Goal: Information Seeking & Learning: Understand process/instructions

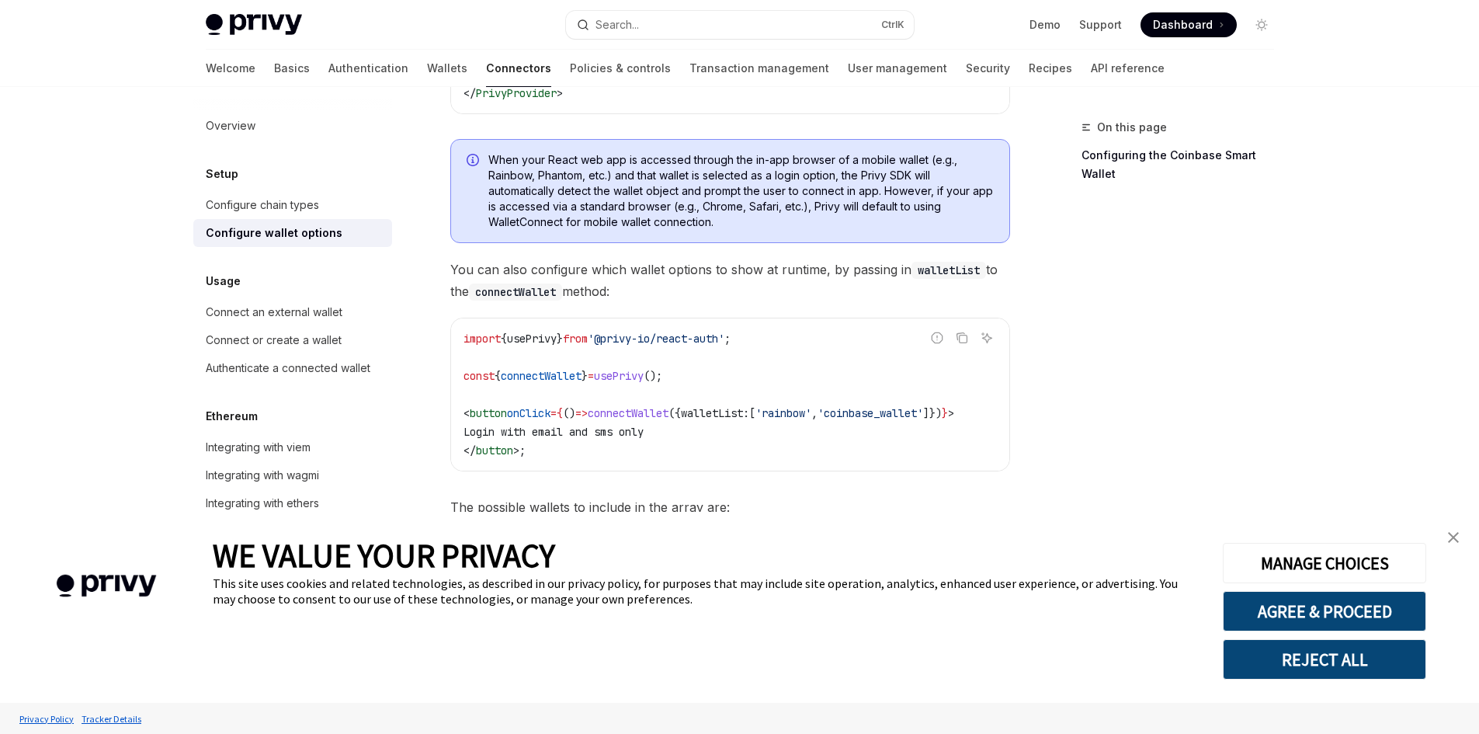
scroll to position [544, 0]
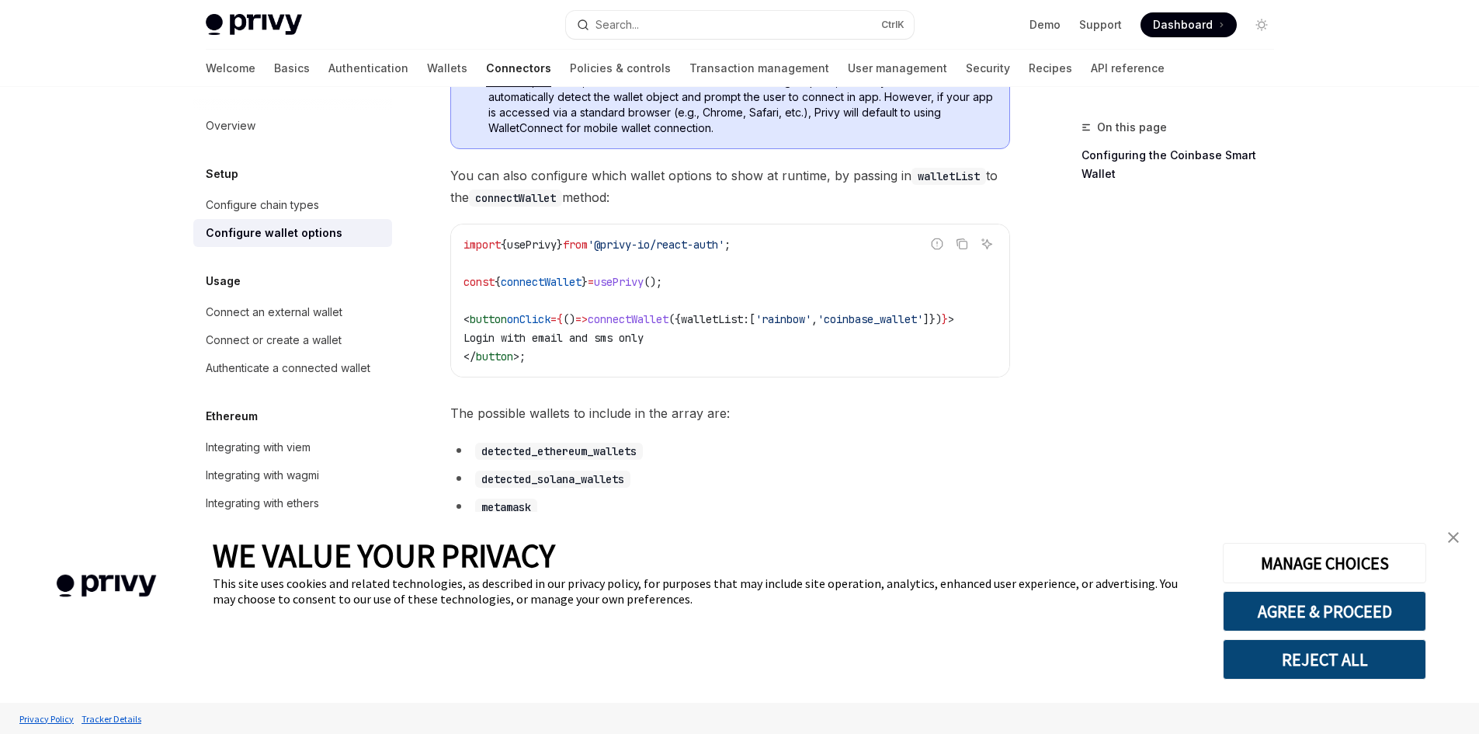
click at [1454, 538] on img "close banner" at bounding box center [1453, 537] width 11 height 11
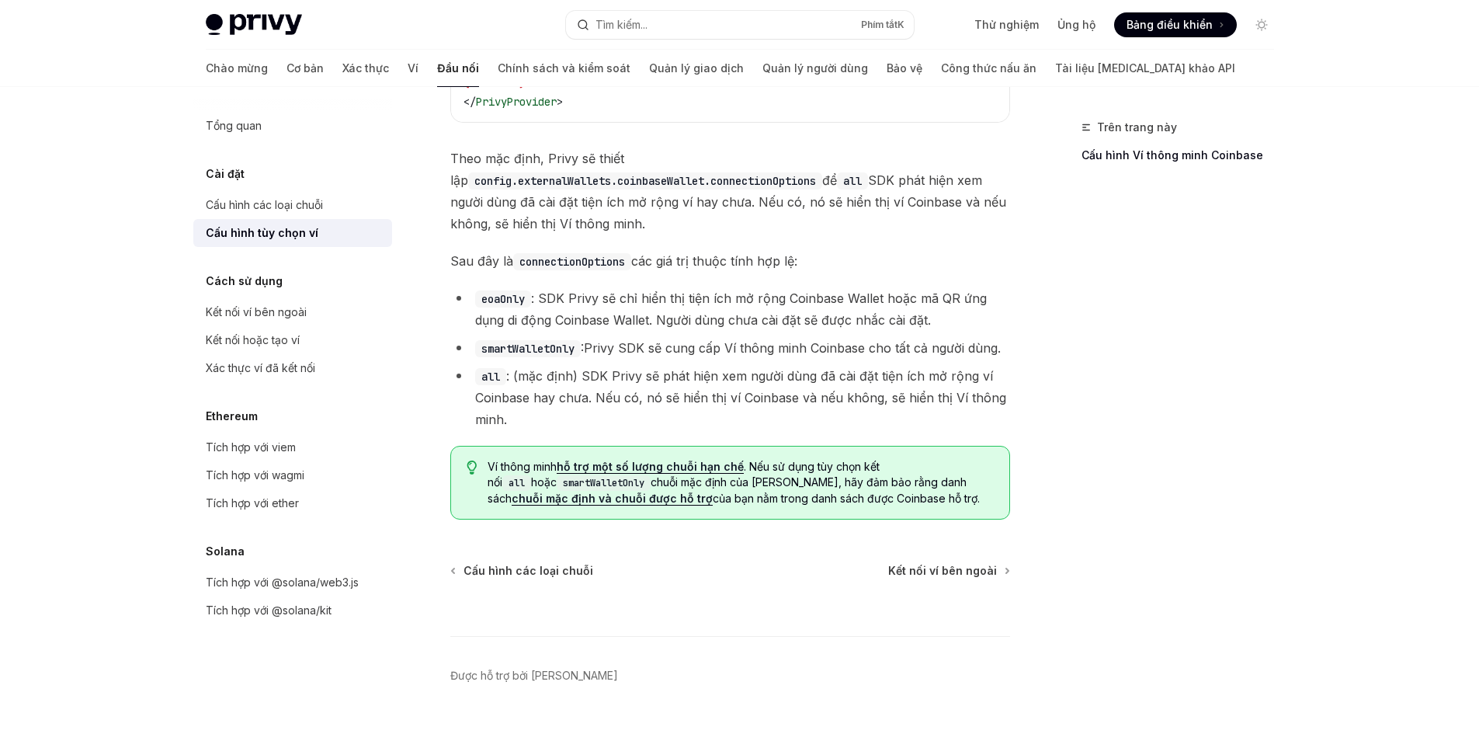
scroll to position [2252, 0]
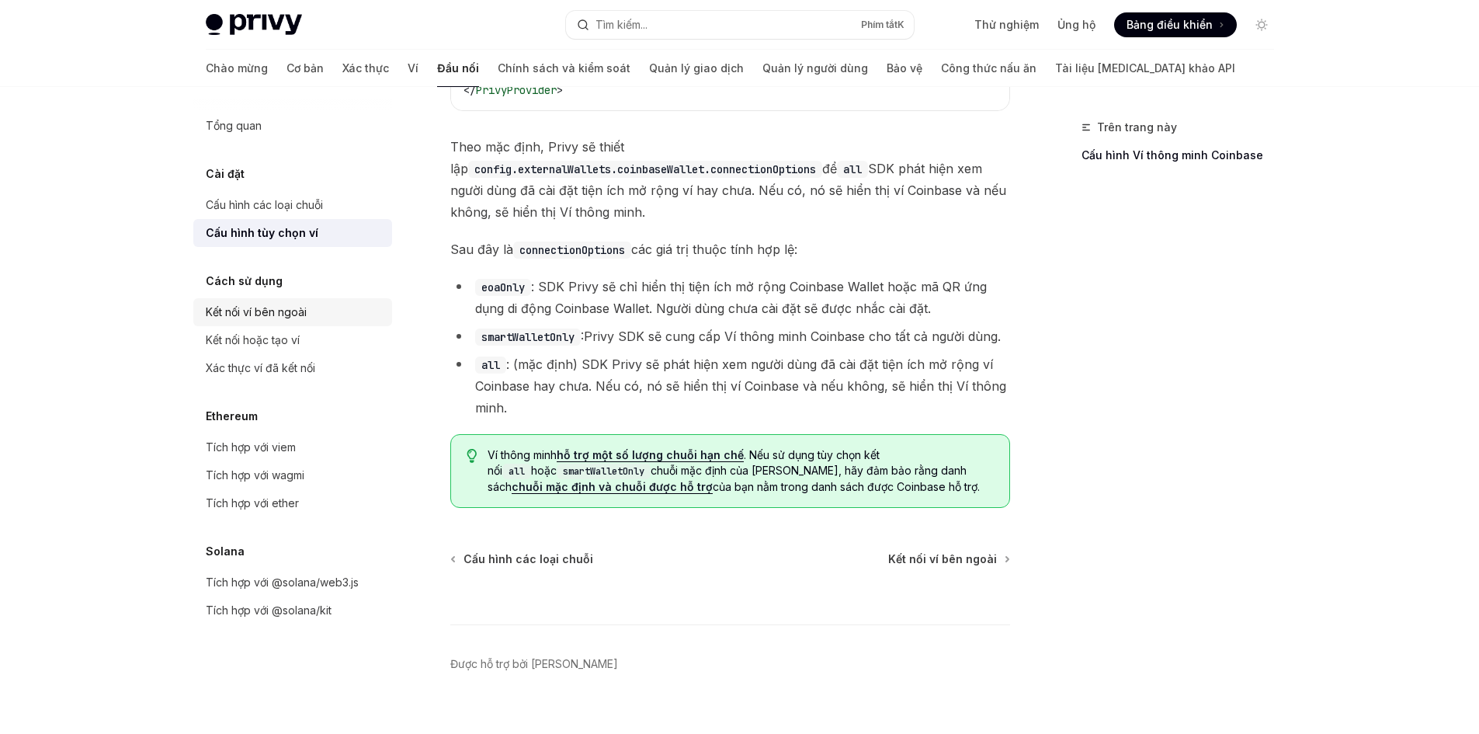
click at [301, 310] on font "Kết nối ví bên ngoài" at bounding box center [256, 311] width 101 height 13
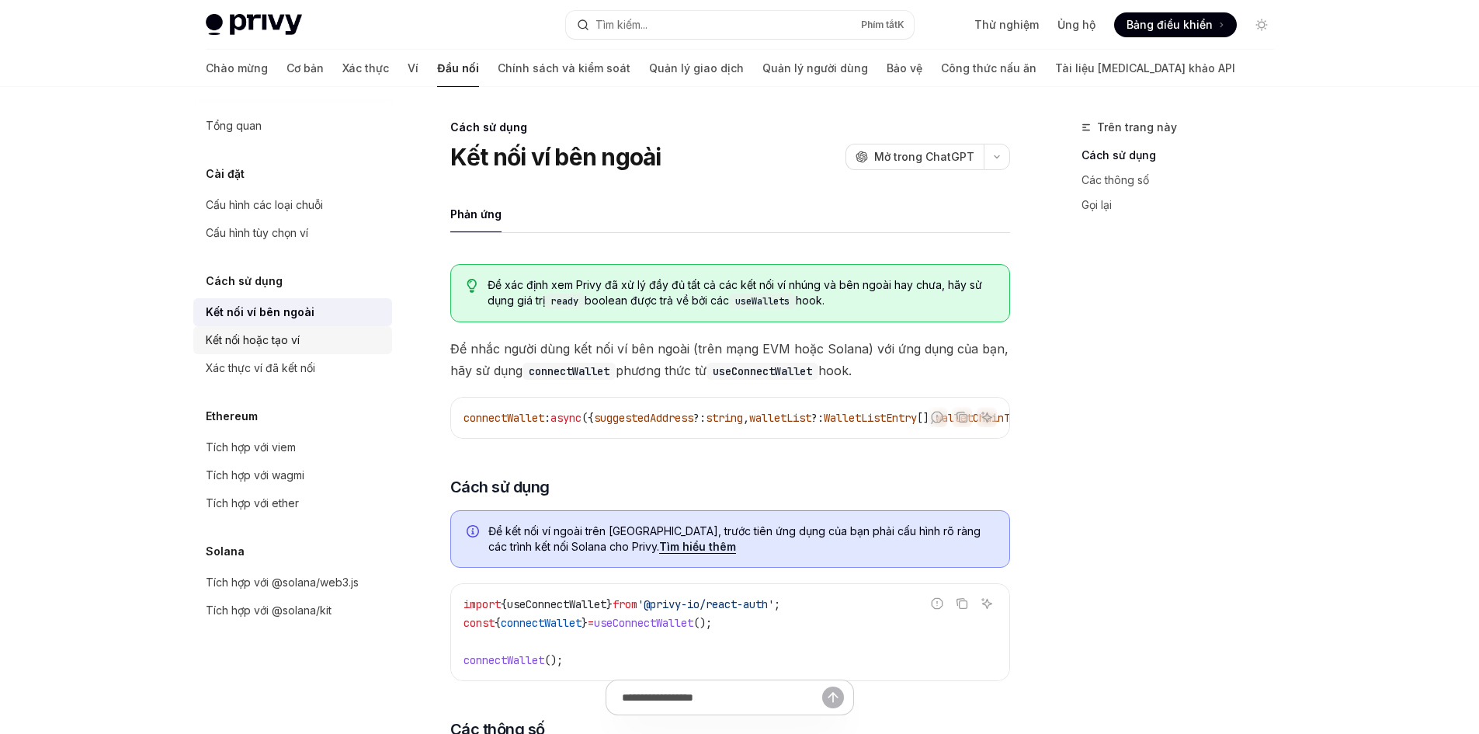
click at [303, 339] on div "Kết nối hoặc tạo ví" at bounding box center [294, 340] width 177 height 19
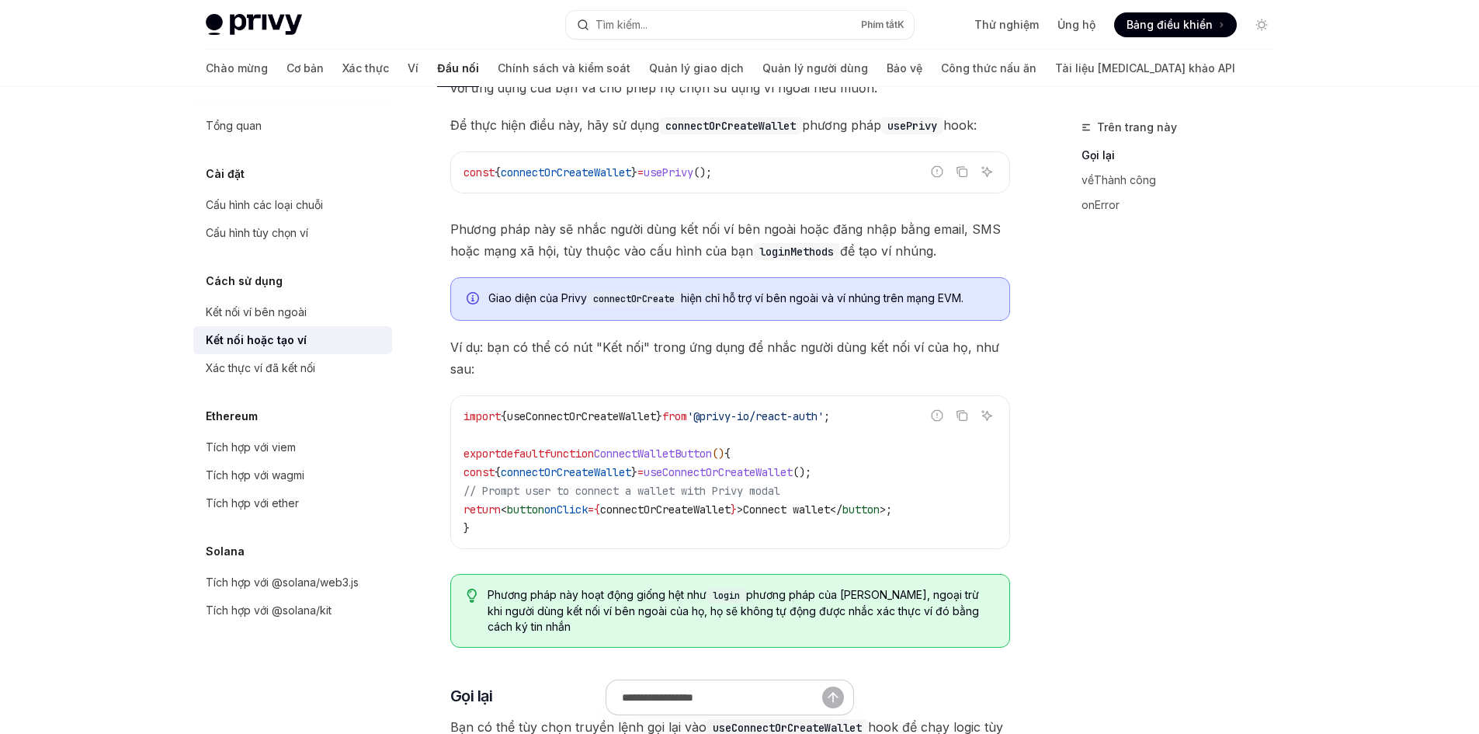
scroll to position [233, 0]
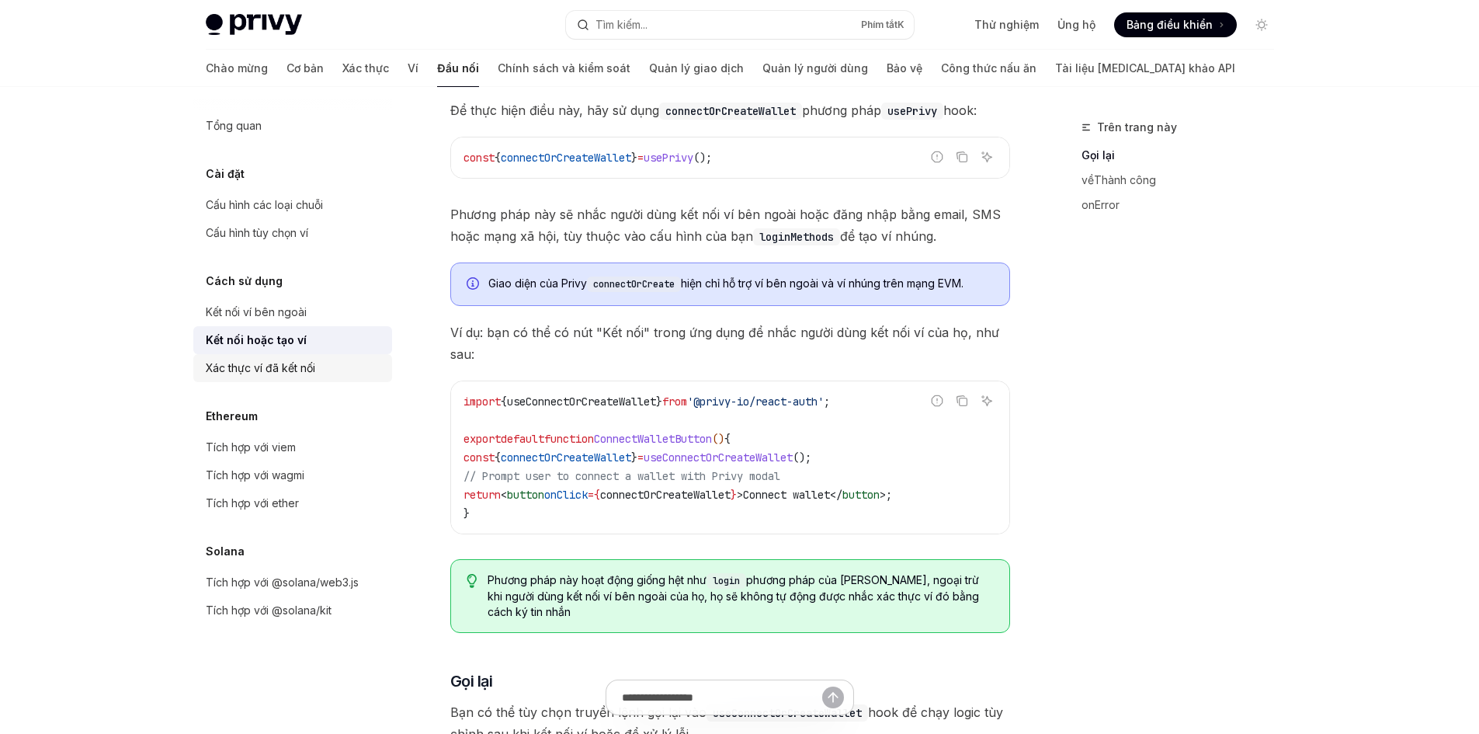
click at [276, 362] on font "Xác thực ví đã kết nối" at bounding box center [260, 367] width 109 height 13
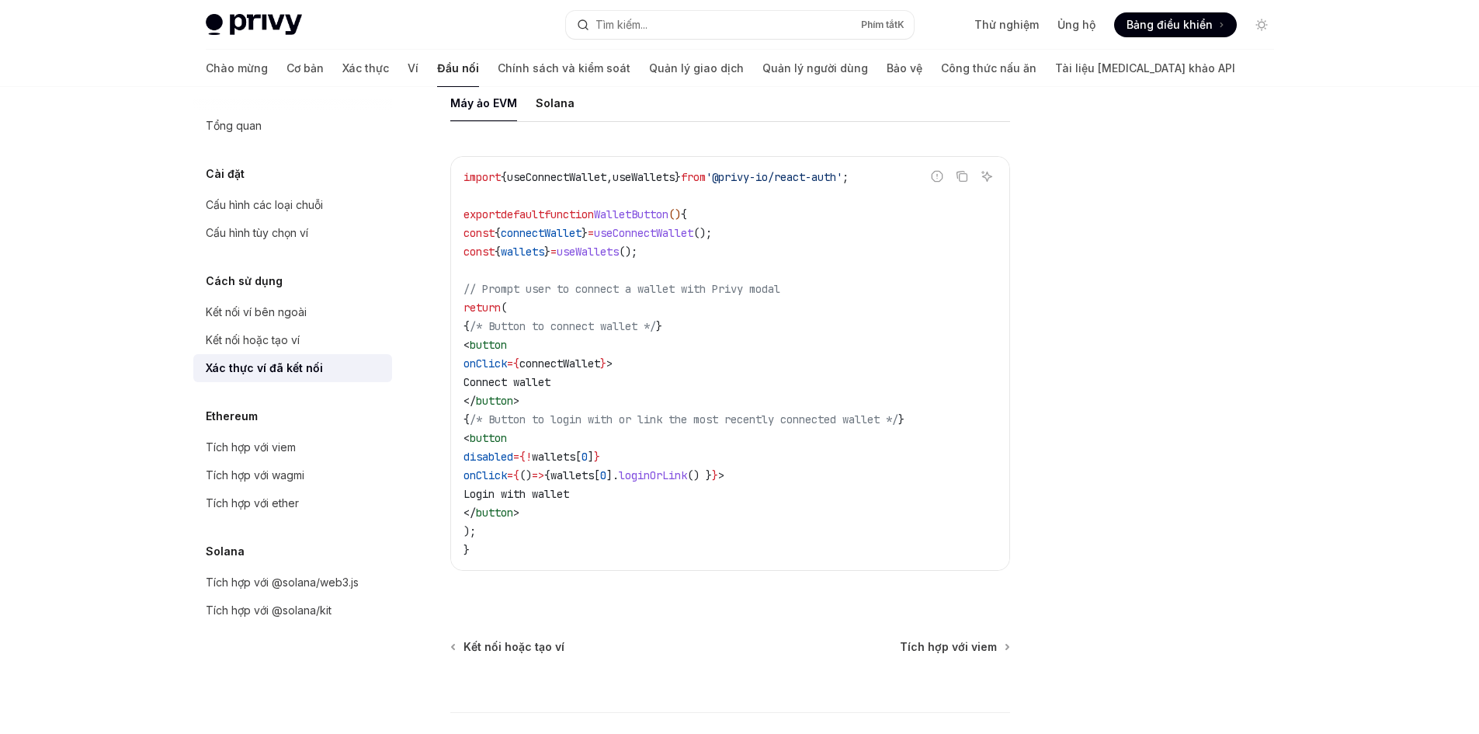
scroll to position [927, 0]
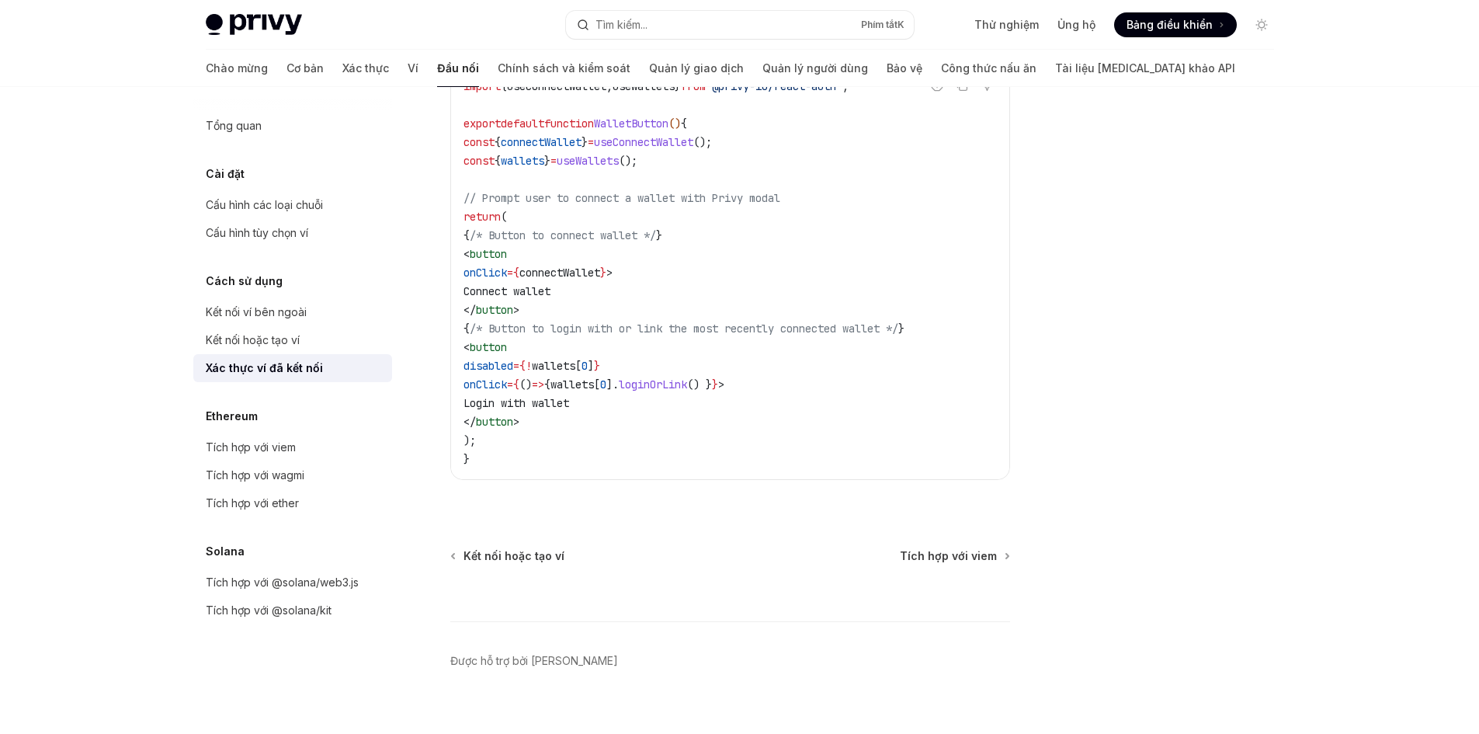
click at [687, 377] on span "loginOrLink" at bounding box center [653, 384] width 68 height 14
copy span "loginOrLink"
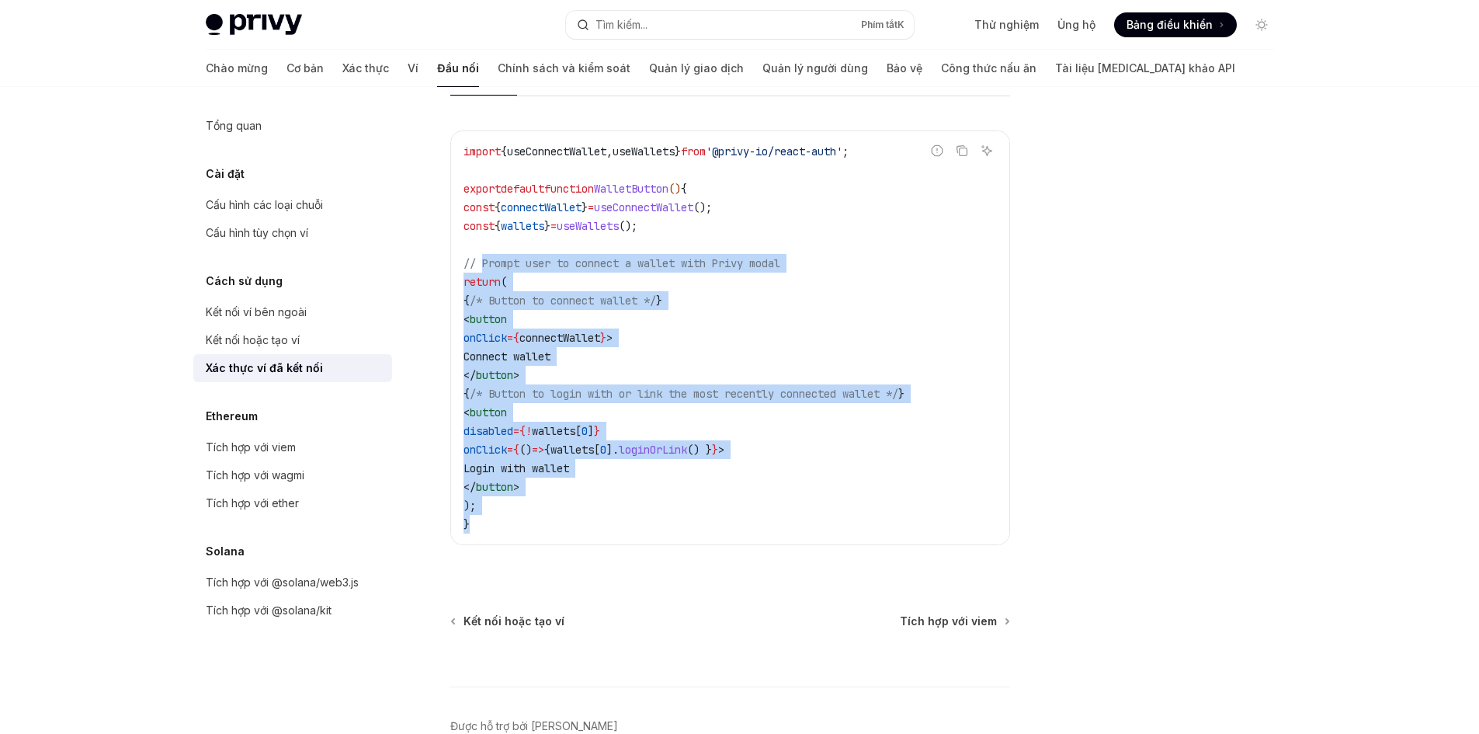
scroll to position [772, 0]
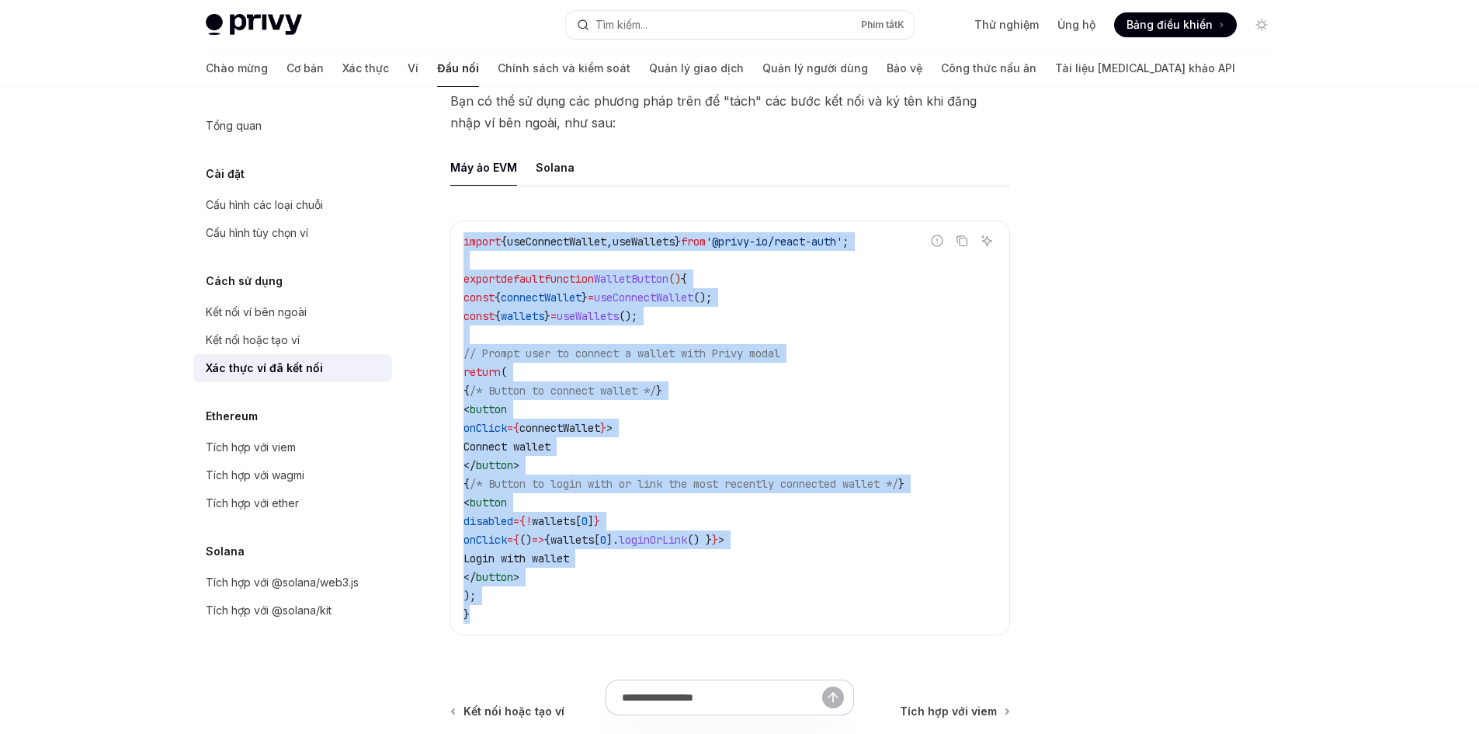
drag, startPoint x: 506, startPoint y: 436, endPoint x: 438, endPoint y: 216, distance: 230.9
click at [438, 216] on div "Cách sử dụng Xác thực ví đã kết nối OpenAI Mở trong ChatGPT OpenAI Mở trong Cha…" at bounding box center [584, 128] width 857 height 1565
copy code "import { useConnectWallet , useWallets } from '@privy-io/react-auth' ; export d…"
click at [797, 294] on code "import { useConnectWallet , useWallets } from '@privy-io/react-auth' ; export d…" at bounding box center [730, 427] width 533 height 391
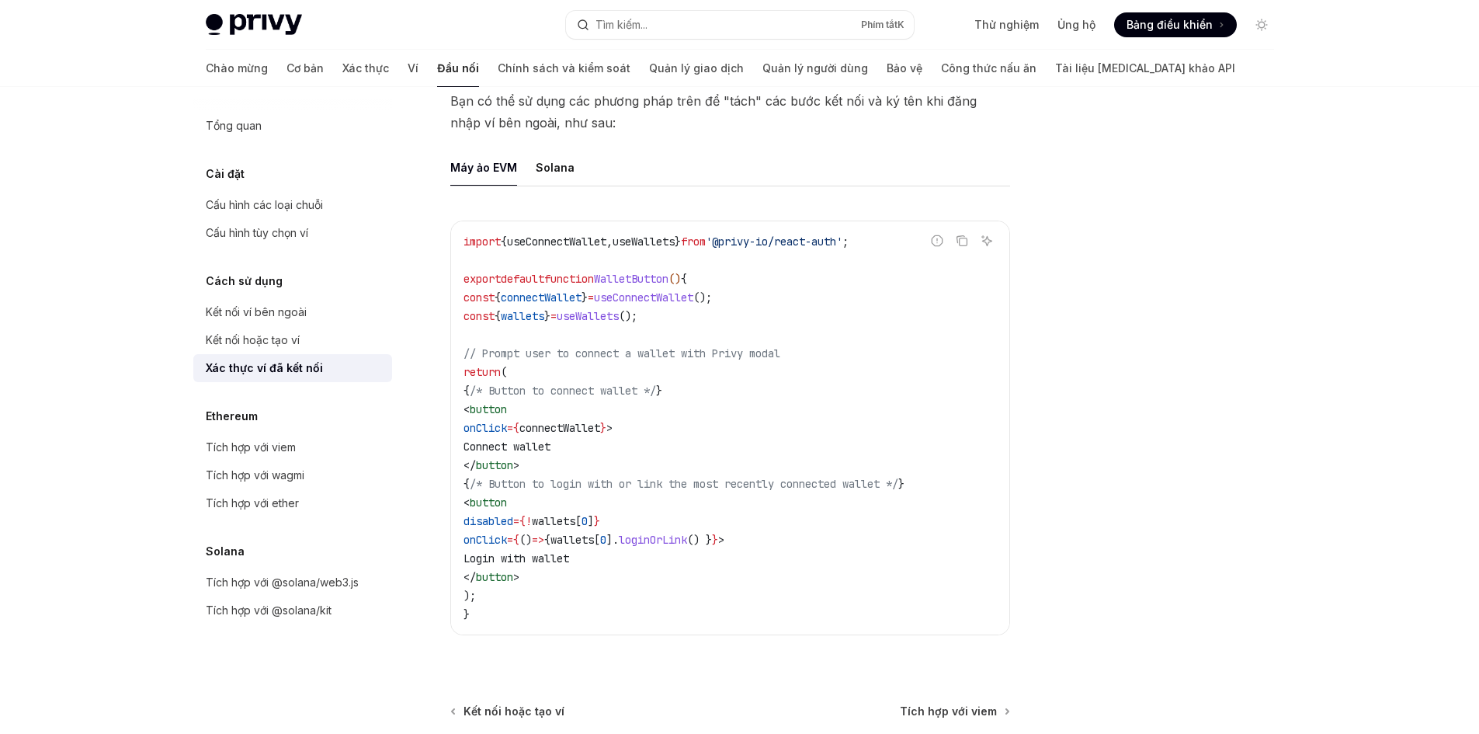
scroll to position [927, 0]
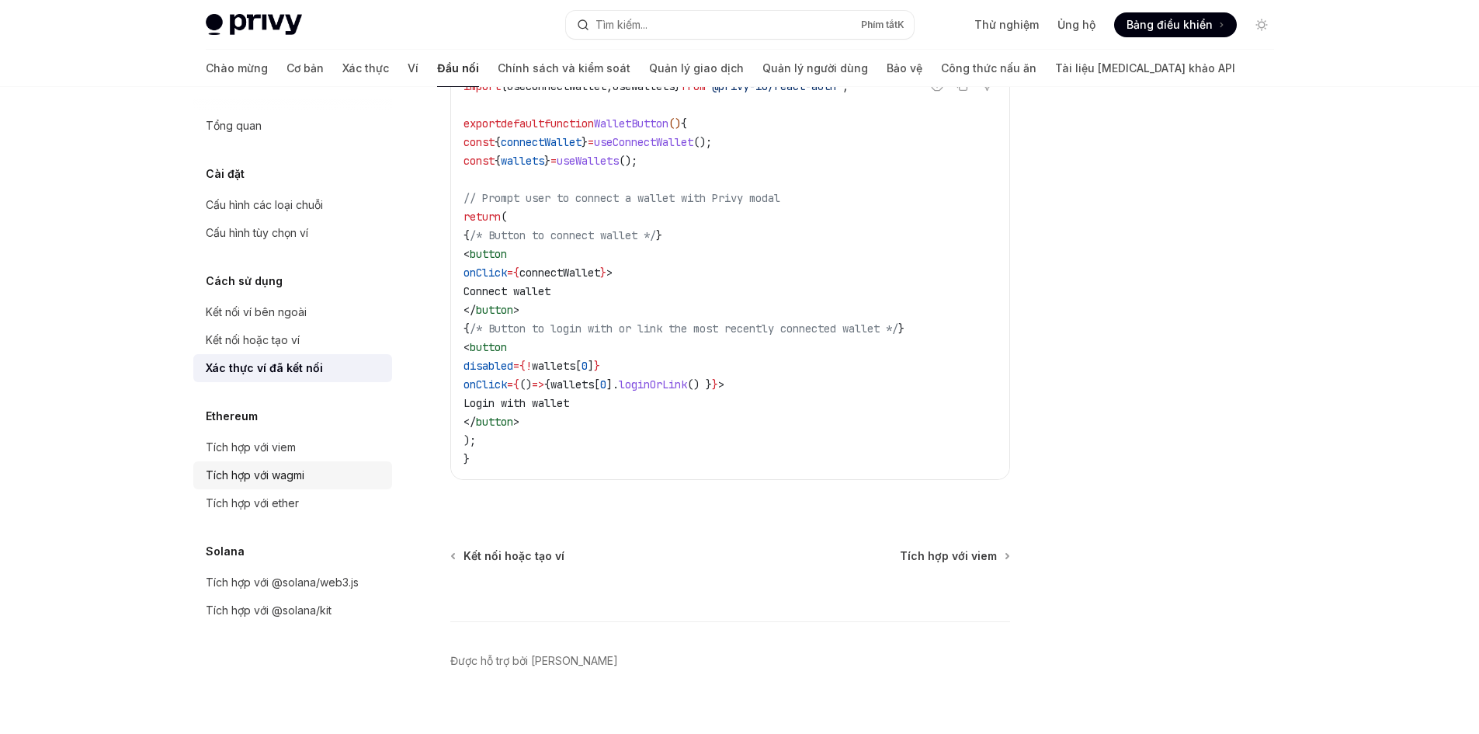
click at [307, 472] on div "Tích hợp với wagmi" at bounding box center [294, 475] width 177 height 19
type textarea "*"
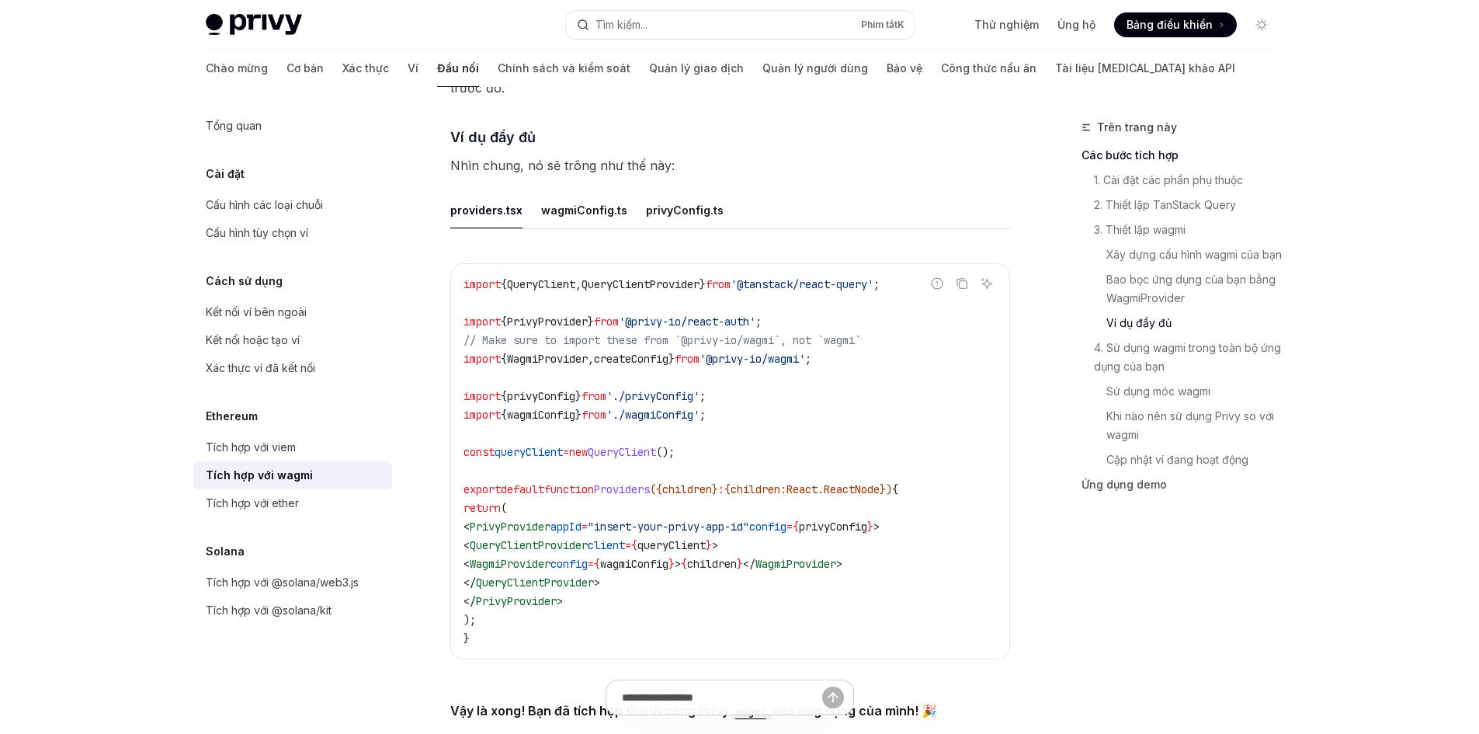
scroll to position [2873, 0]
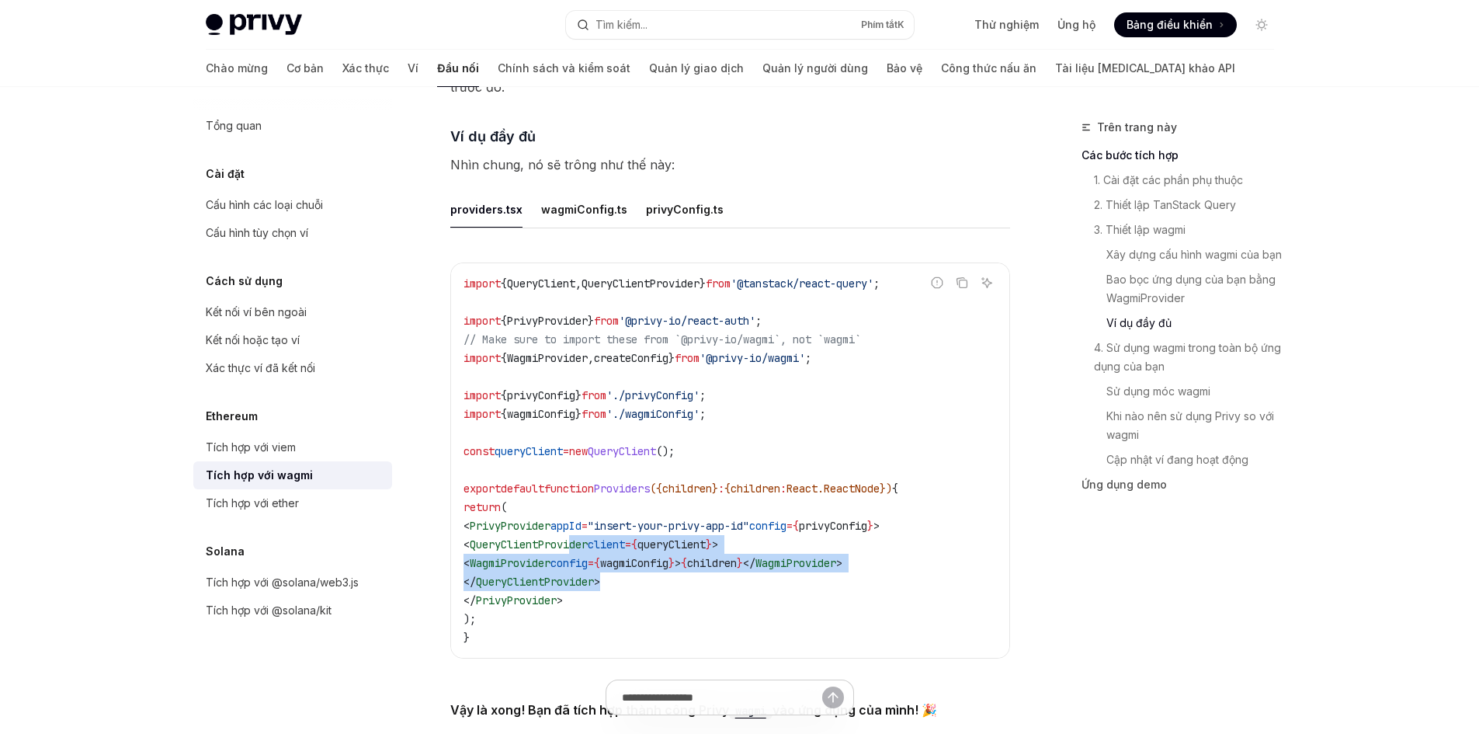
drag, startPoint x: 704, startPoint y: 540, endPoint x: 823, endPoint y: 549, distance: 119.1
click at [823, 549] on code "import { QueryClient , QueryClientProvider } from '@tanstack/react-query' ; imp…" at bounding box center [730, 460] width 533 height 373
click at [824, 549] on code "import { QueryClient , QueryClientProvider } from '@tanstack/react-query' ; imp…" at bounding box center [730, 460] width 533 height 373
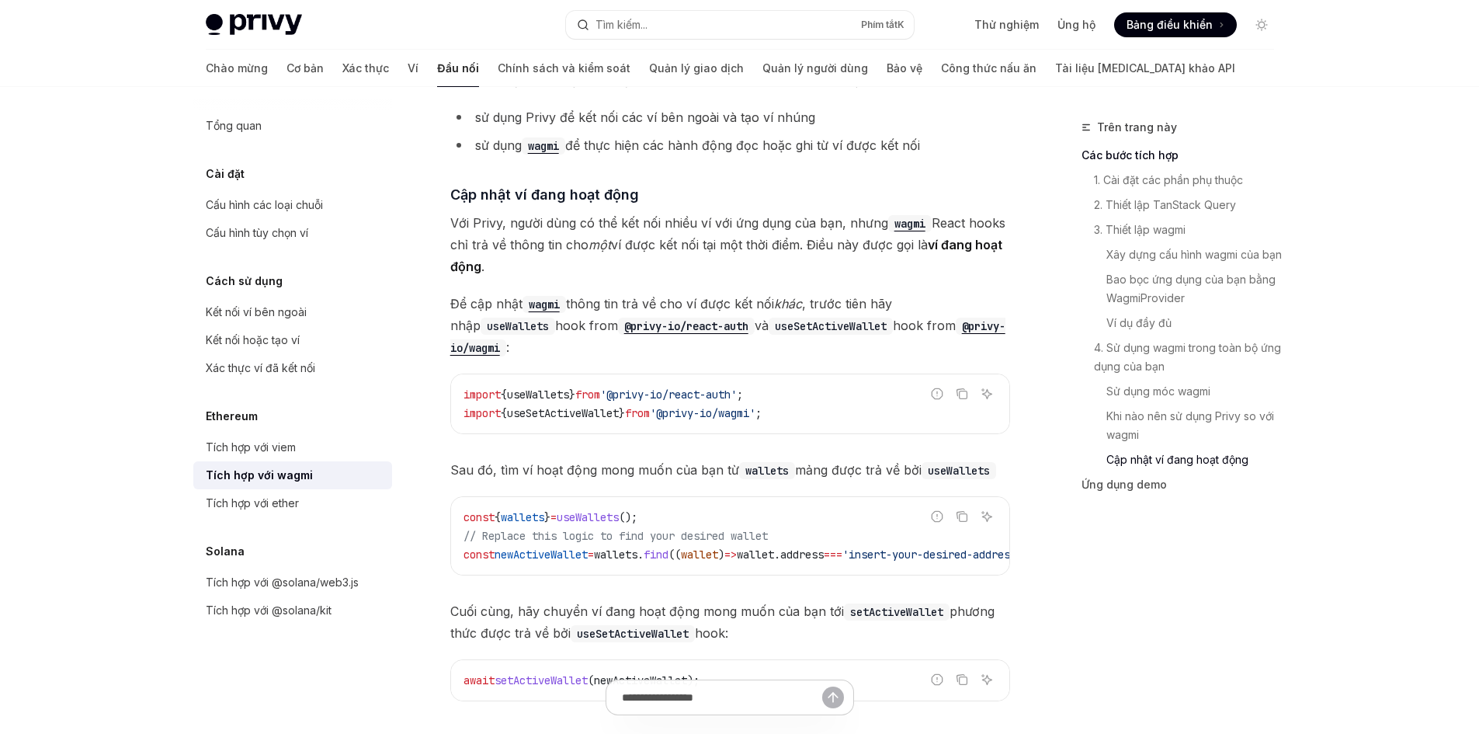
scroll to position [4193, 0]
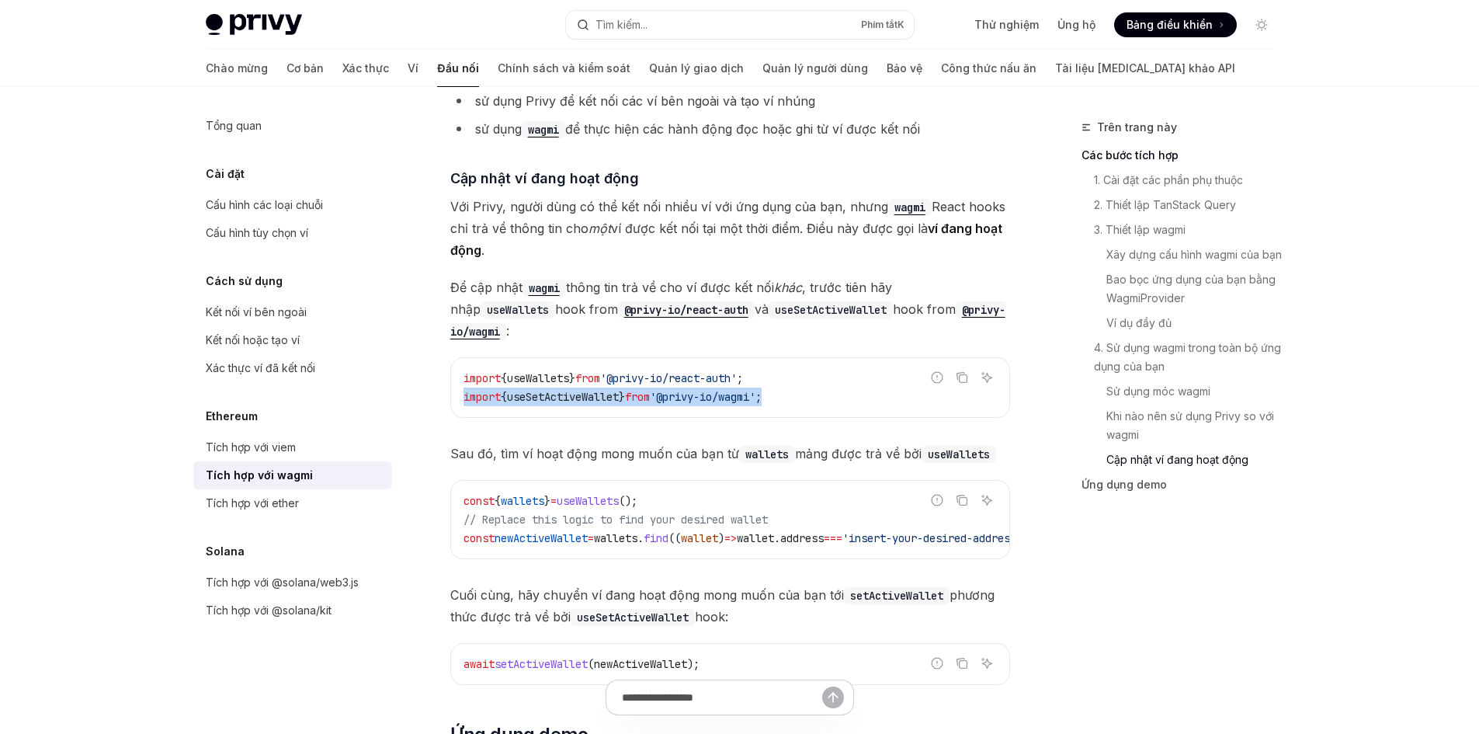
drag, startPoint x: 801, startPoint y: 365, endPoint x: 455, endPoint y: 353, distance: 346.5
click at [455, 358] on div "import { useWallets } from '@privy-io/react-auth' ; import { useSetActiveWallet…" at bounding box center [730, 387] width 558 height 59
copy span "import { useSetActiveWallet } from '@privy-io/wagmi' ;"
drag, startPoint x: 686, startPoint y: 461, endPoint x: 442, endPoint y: 464, distance: 243.8
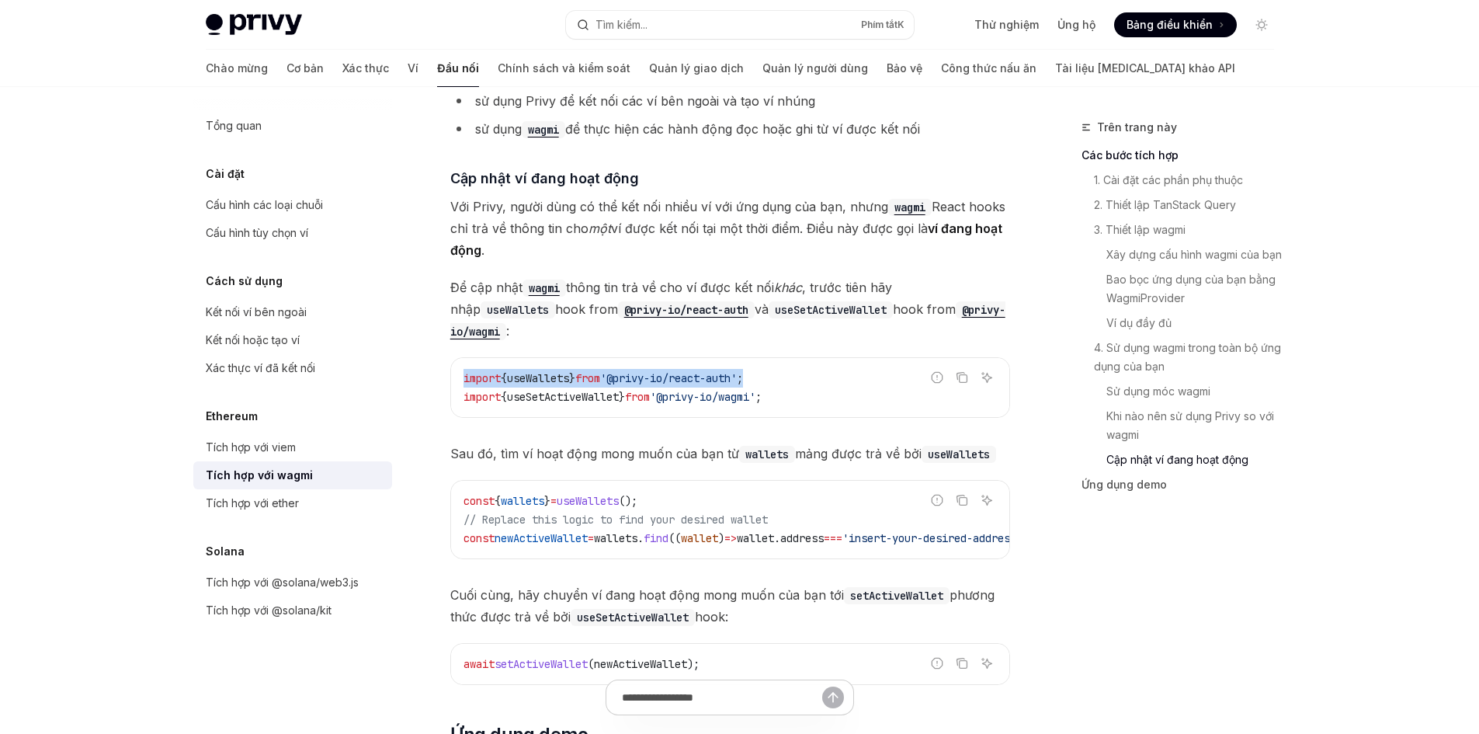
drag, startPoint x: 777, startPoint y: 337, endPoint x: 453, endPoint y: 341, distance: 323.8
click at [454, 358] on div "import { useWallets } from '@privy-io/react-auth' ; import { useSetActiveWallet…" at bounding box center [730, 387] width 558 height 59
copy span "import { useWallets } from '@privy-io/react-auth' ;"
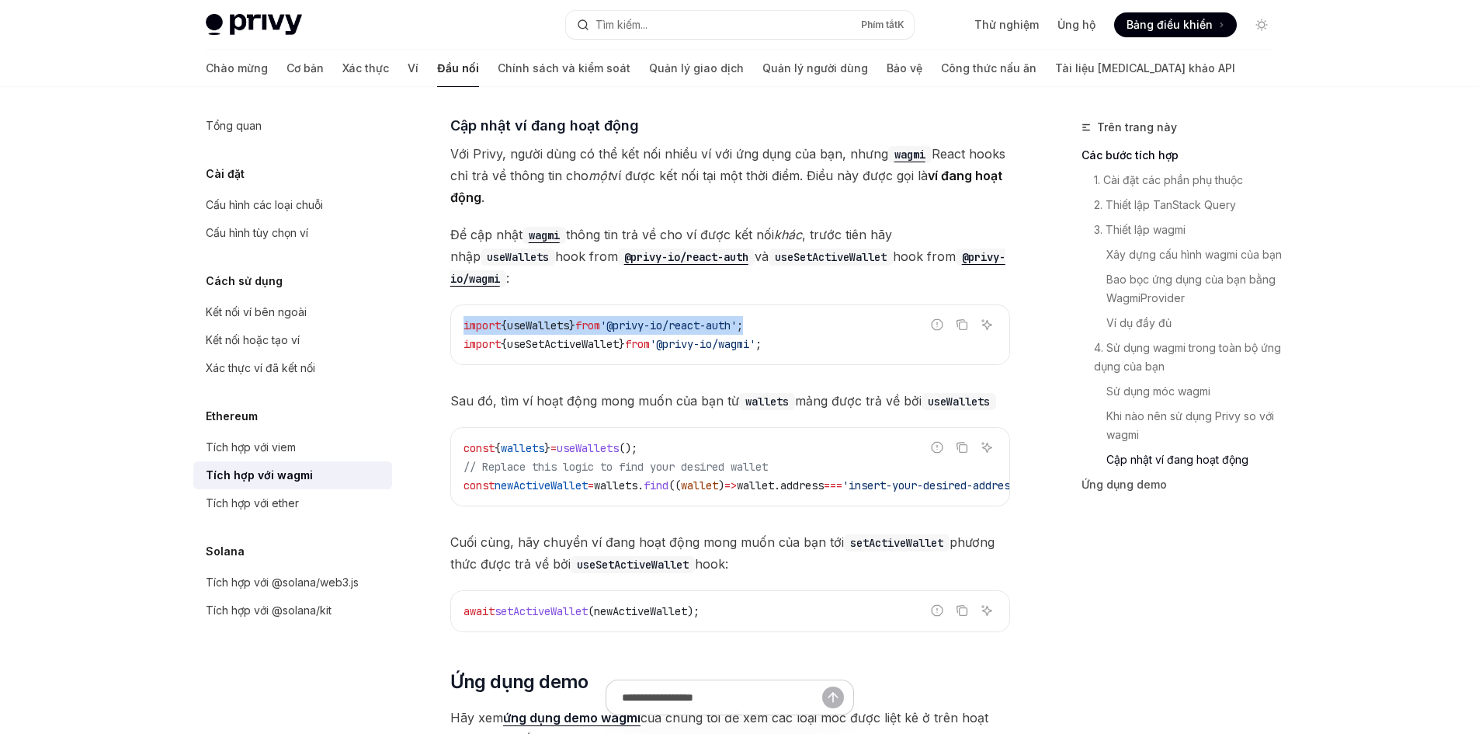
scroll to position [4270, 0]
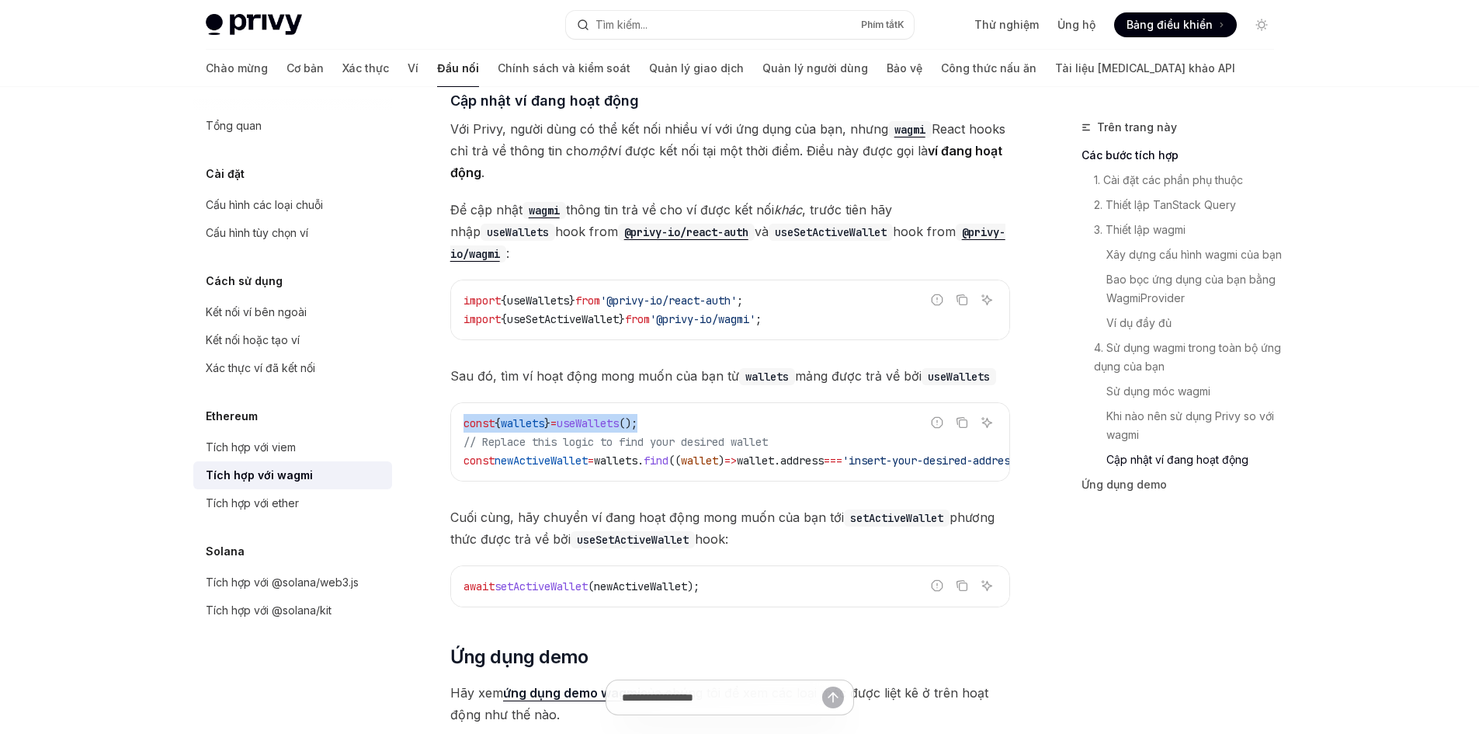
drag, startPoint x: 452, startPoint y: 386, endPoint x: 693, endPoint y: 378, distance: 240.8
click at [693, 403] on div "const { wallets } = useWallets (); // Replace this logic to find your desired w…" at bounding box center [730, 442] width 558 height 78
copy span "const { wallets } = useWallets ();"
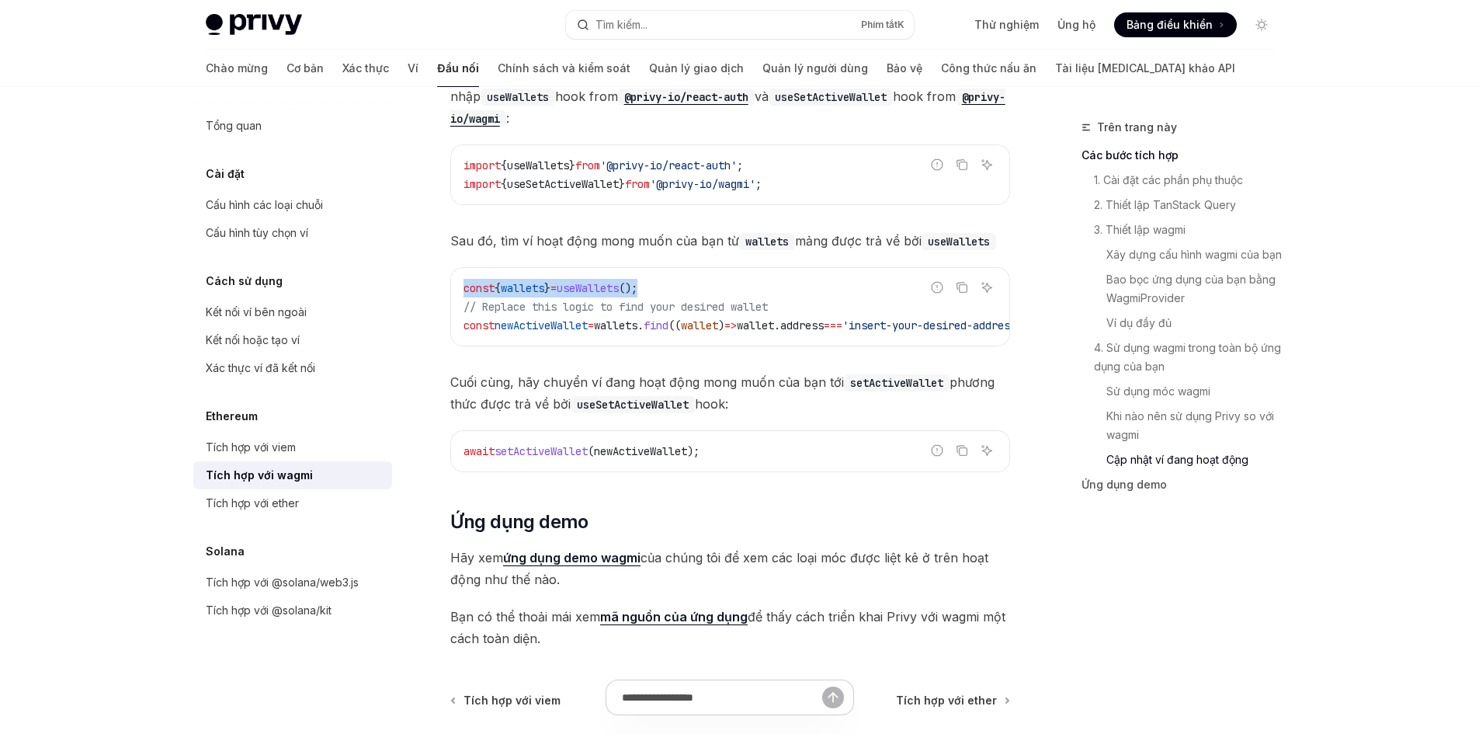
scroll to position [4426, 0]
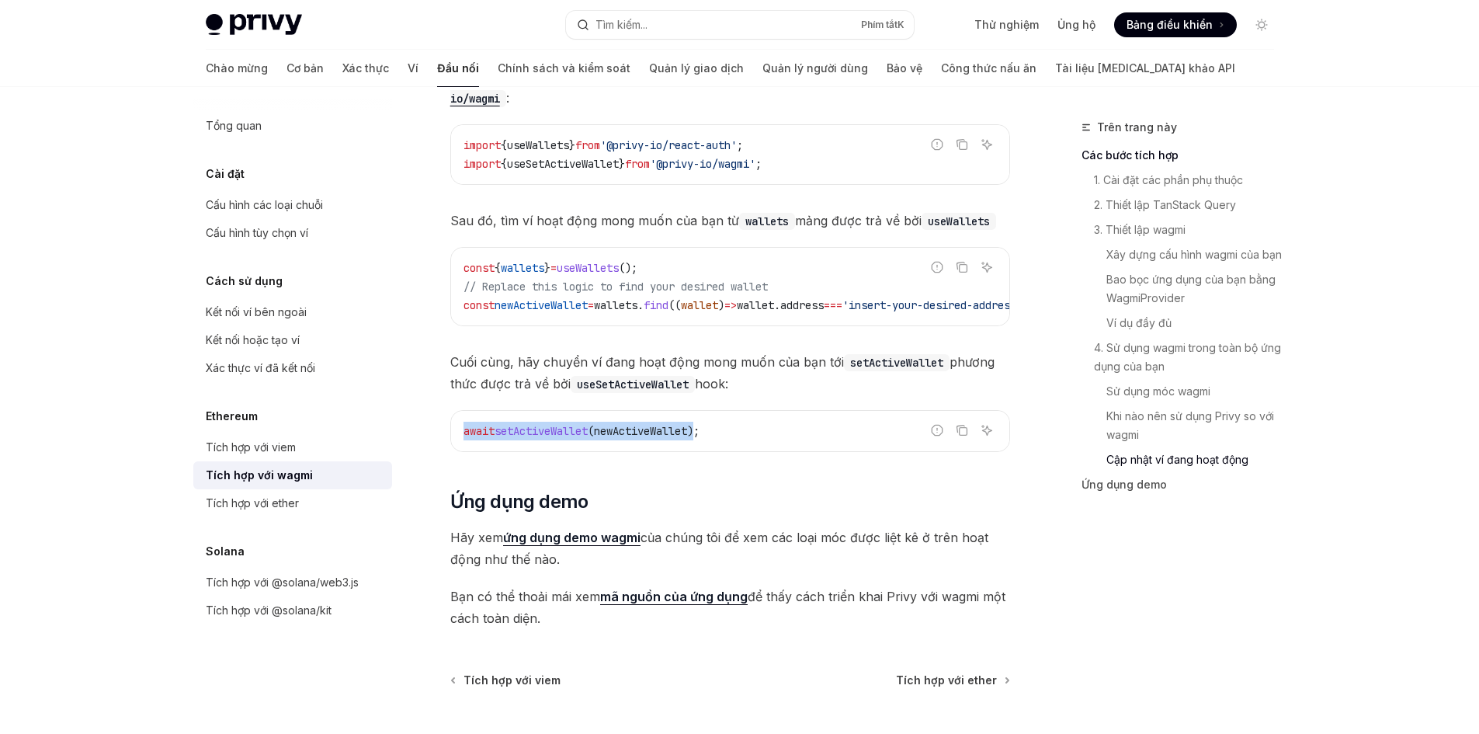
drag, startPoint x: 462, startPoint y: 399, endPoint x: 709, endPoint y: 394, distance: 247.0
click at [709, 411] on div "await setActiveWallet ( newActiveWallet );" at bounding box center [730, 431] width 558 height 40
click at [648, 376] on code "useSetActiveWallet" at bounding box center [633, 384] width 124 height 17
